Goal: Find specific page/section: Find specific page/section

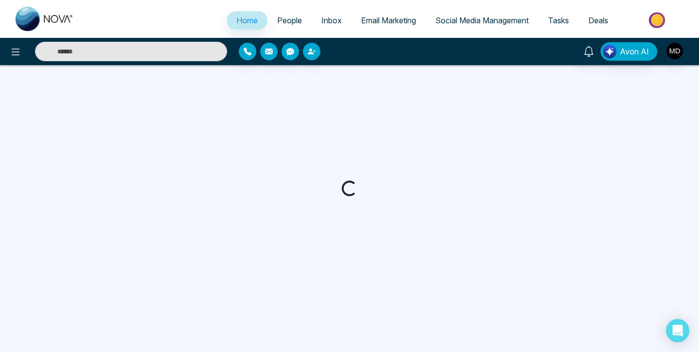
select select "*"
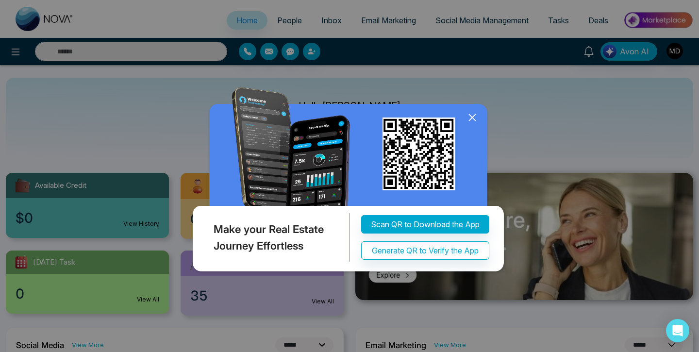
click at [472, 116] on icon at bounding box center [472, 117] width 15 height 15
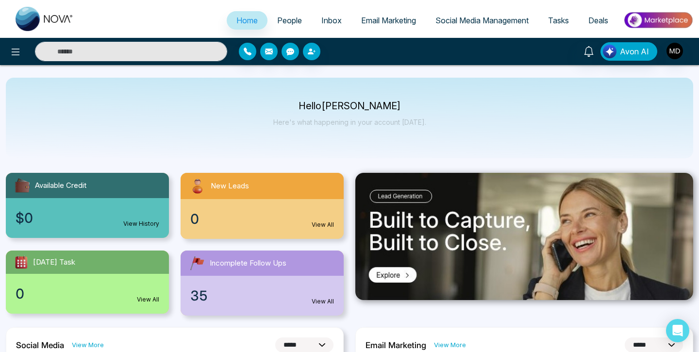
click at [288, 18] on span "People" at bounding box center [289, 21] width 25 height 10
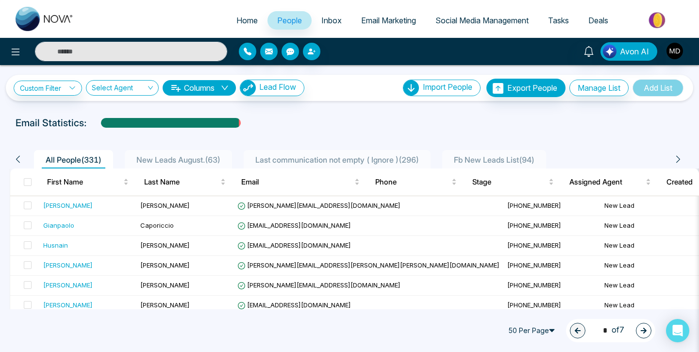
click at [188, 162] on span "New Leads August. ( 63 )" at bounding box center [179, 160] width 92 height 10
click at [194, 158] on span "New Leads August. ( 63 )" at bounding box center [179, 160] width 92 height 10
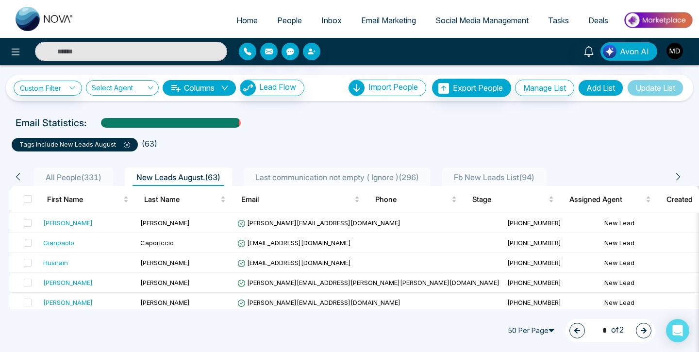
click at [102, 168] on li "All People ( 331 )" at bounding box center [73, 177] width 79 height 18
